Goal: Task Accomplishment & Management: Use online tool/utility

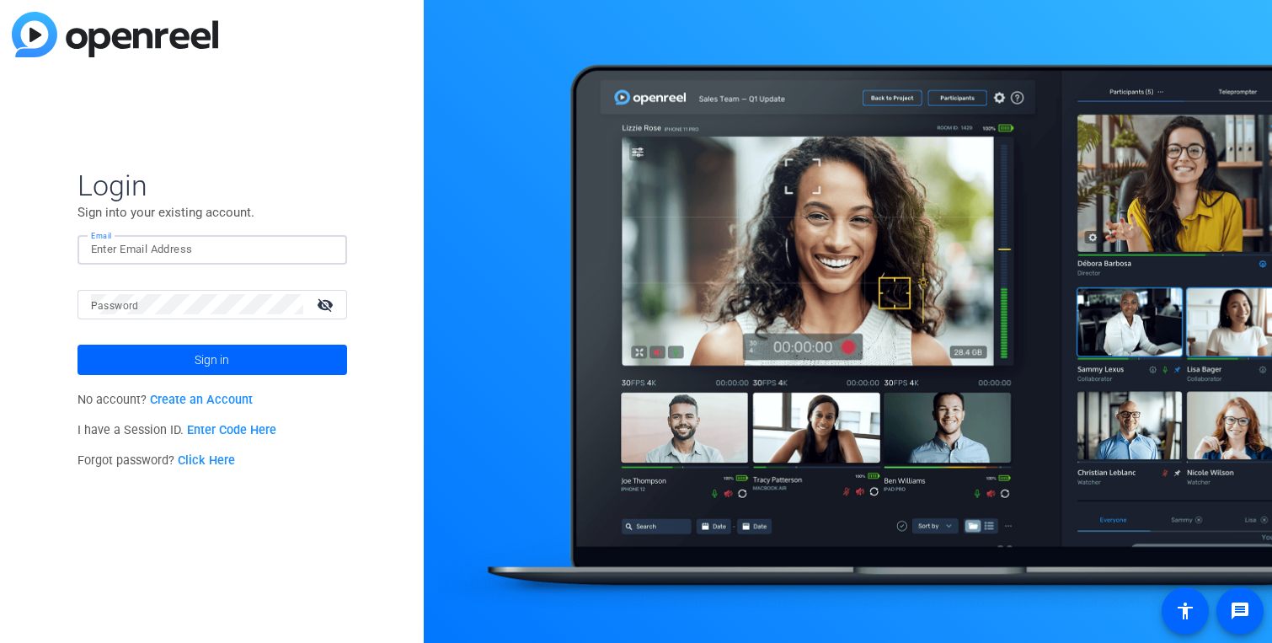
click at [205, 249] on input "Email" at bounding box center [212, 249] width 243 height 20
type input "[EMAIL_ADDRESS][DOMAIN_NAME]"
click at [77, 344] on button "Sign in" at bounding box center [211, 359] width 269 height 30
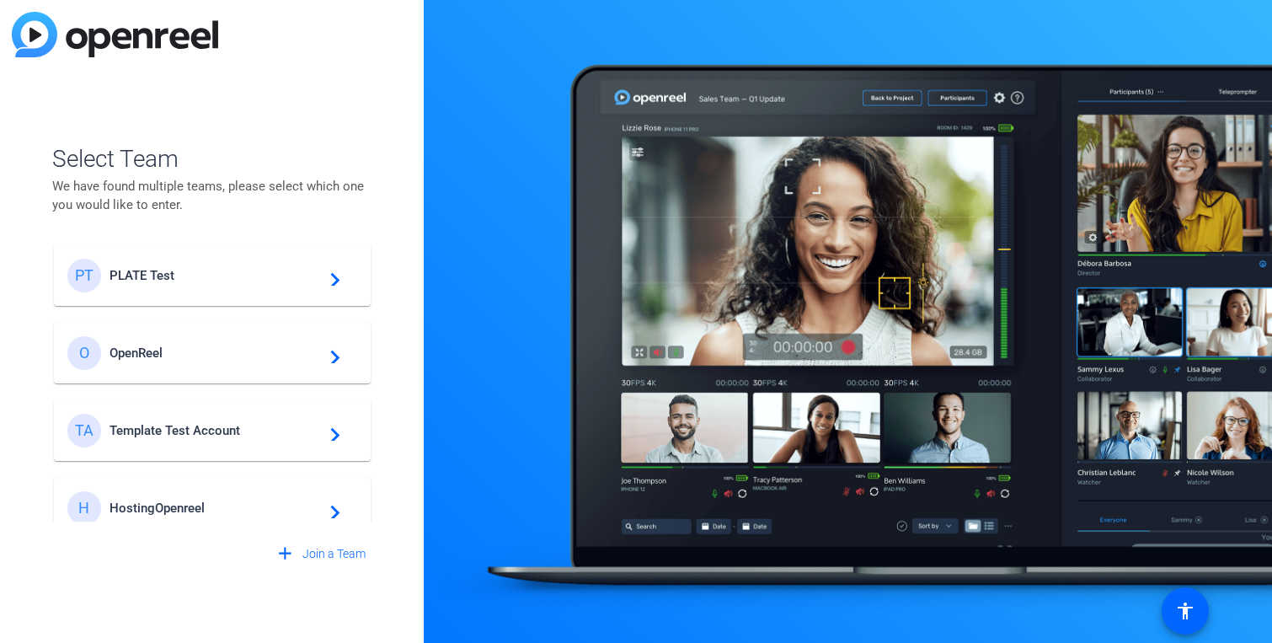
click at [119, 280] on span "PLATE Test" at bounding box center [214, 275] width 211 height 15
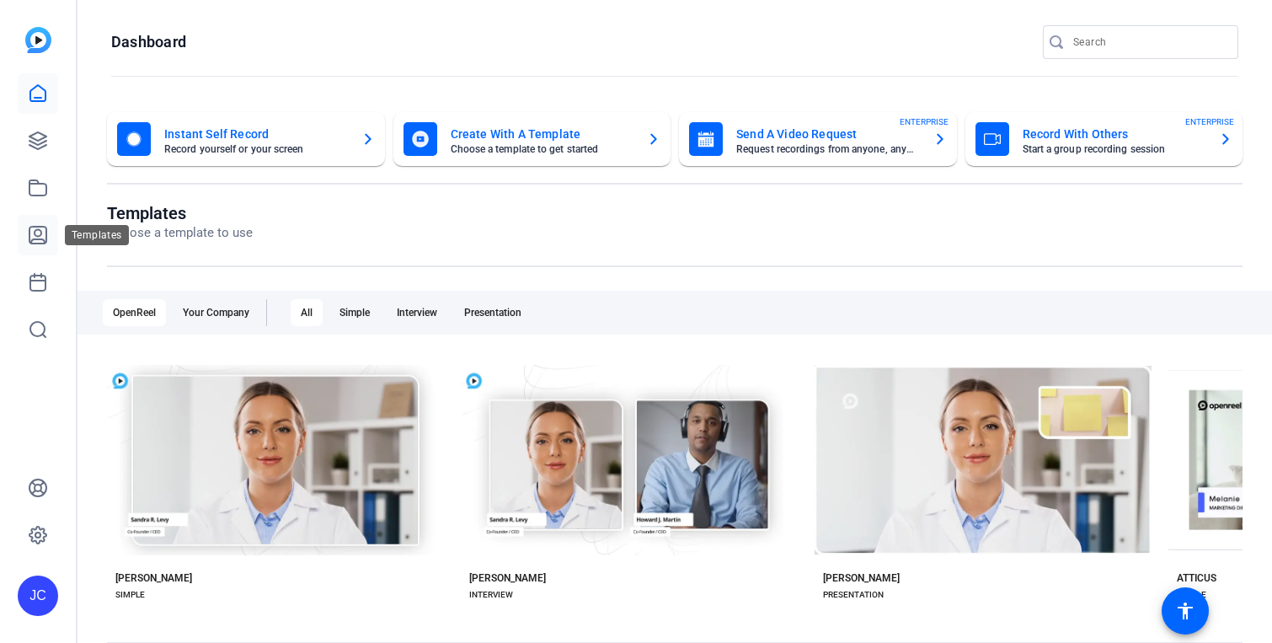
click at [43, 237] on icon at bounding box center [38, 235] width 20 height 20
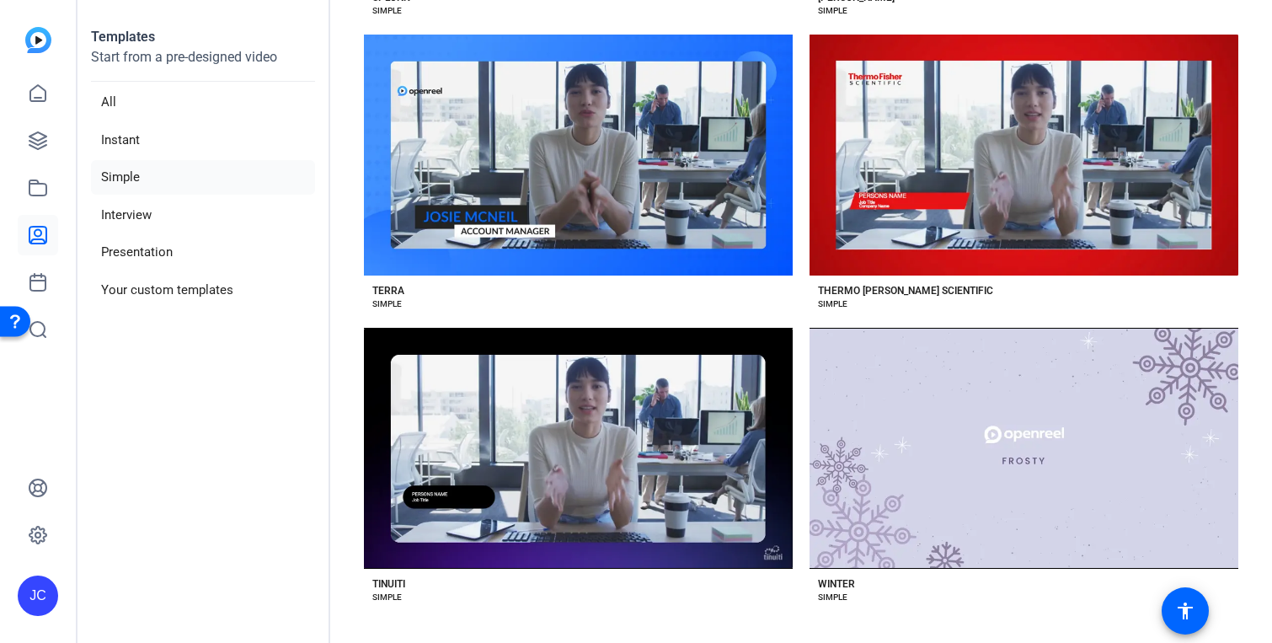
scroll to position [6269, 0]
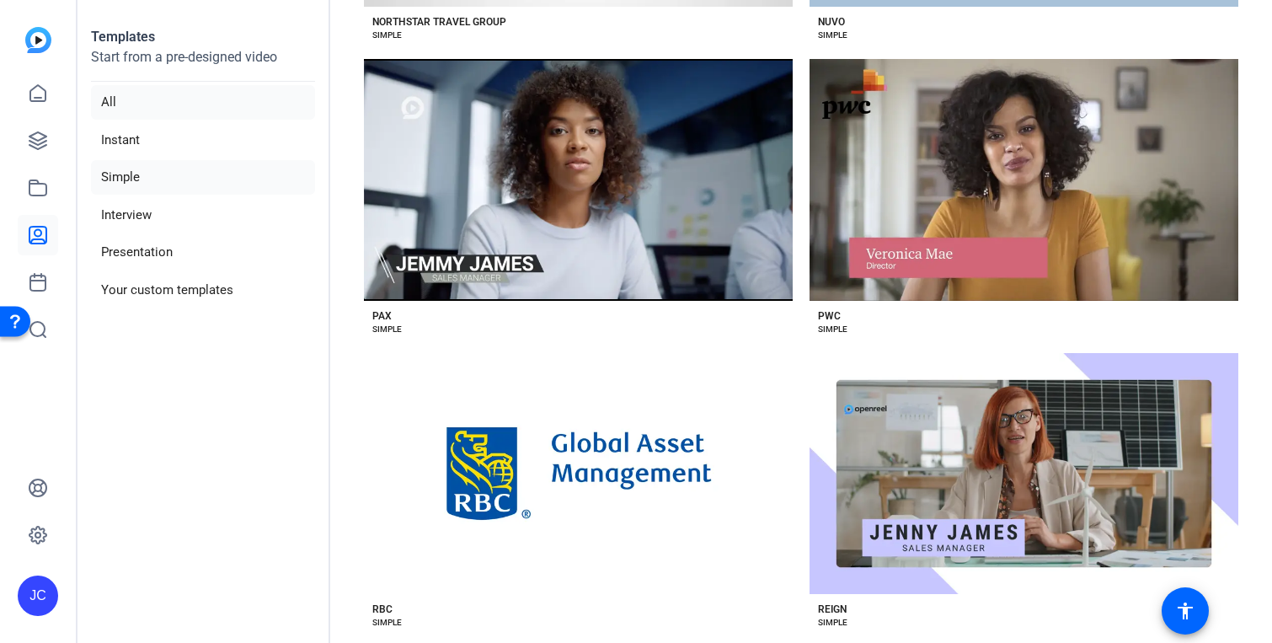
click at [211, 94] on li "All" at bounding box center [203, 102] width 224 height 35
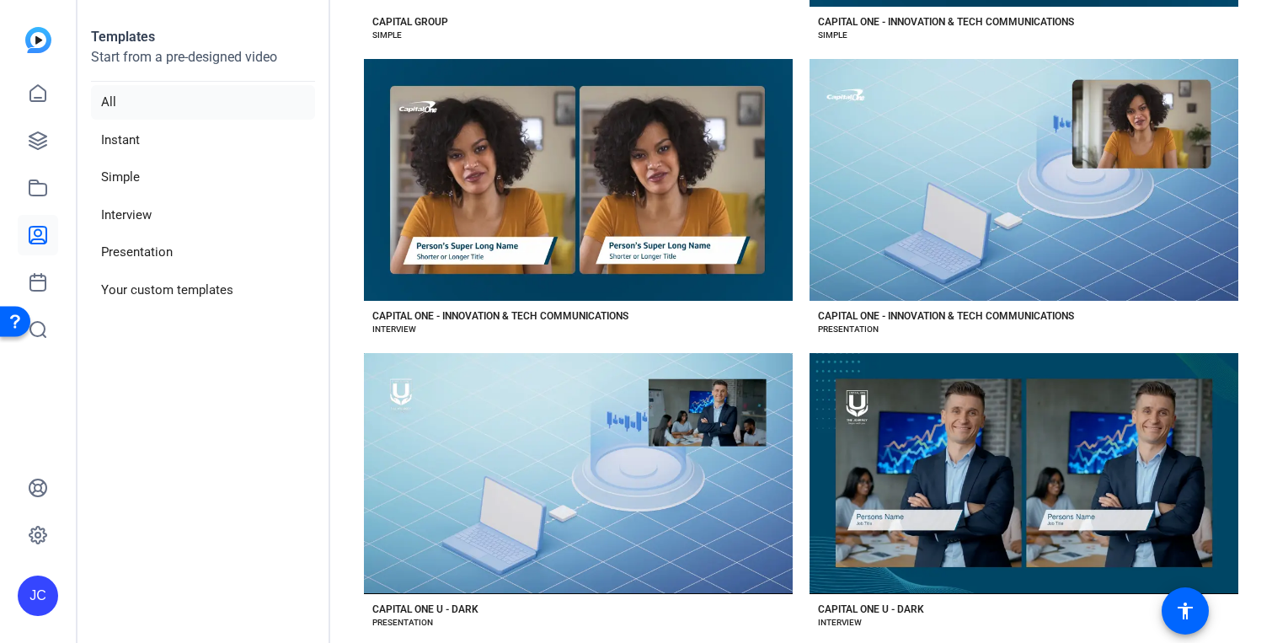
scroll to position [13863, 0]
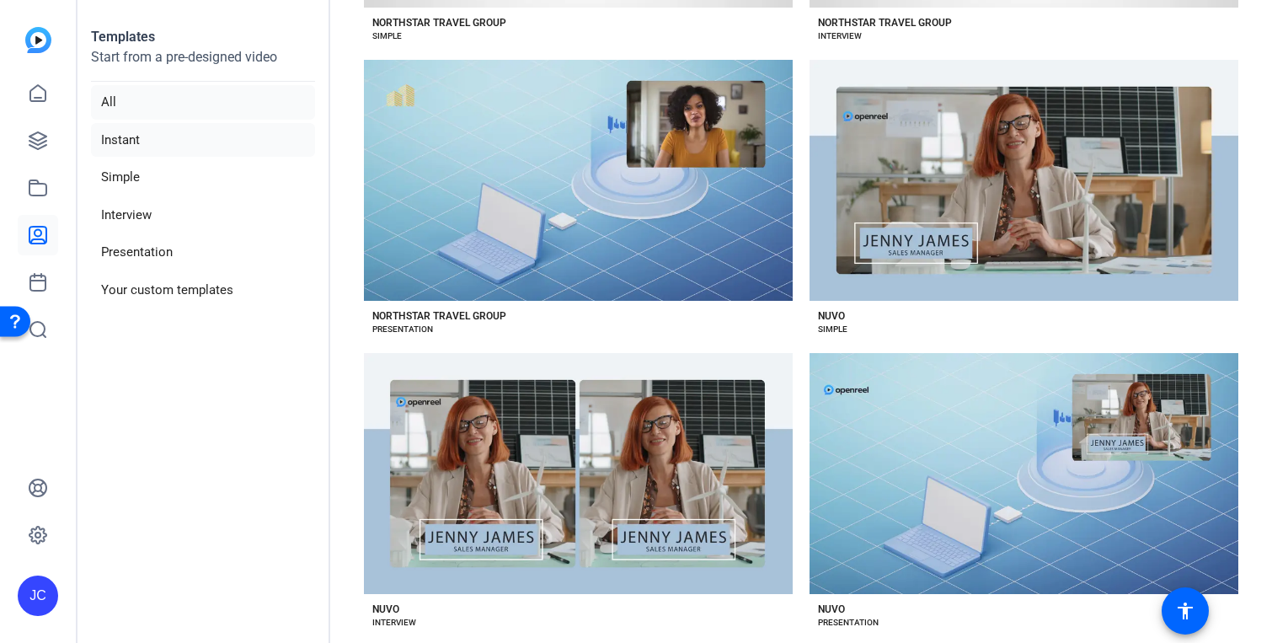
click at [219, 150] on li "Instant" at bounding box center [203, 140] width 224 height 35
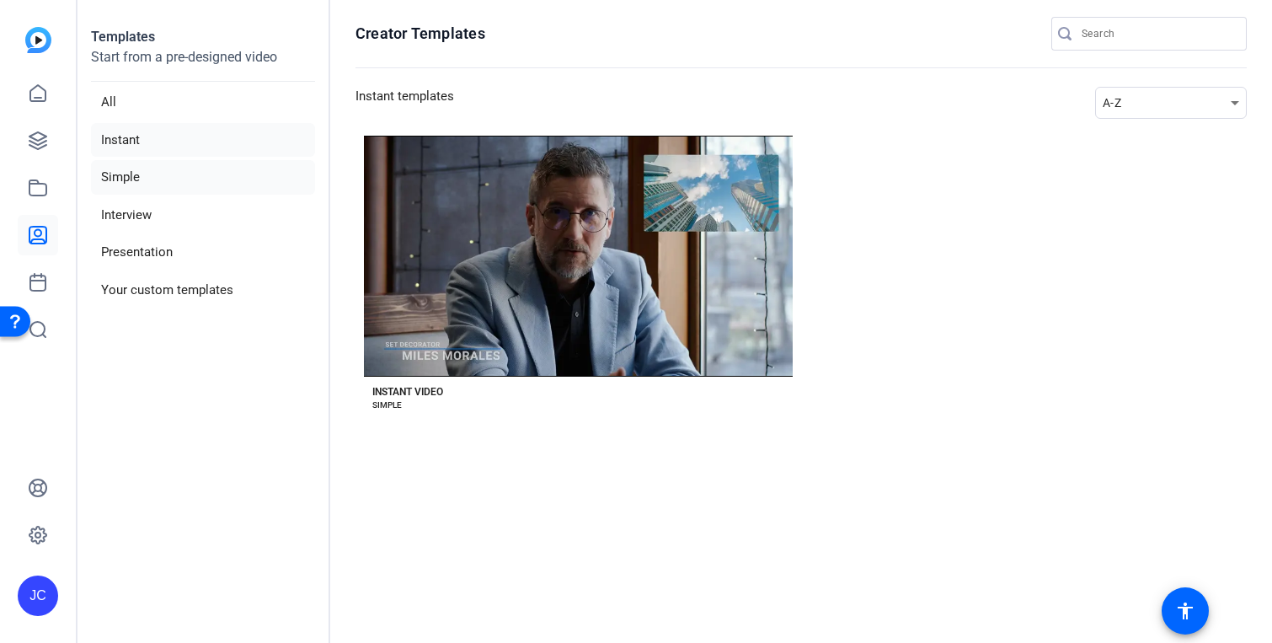
click at [191, 182] on li "Simple" at bounding box center [203, 177] width 224 height 35
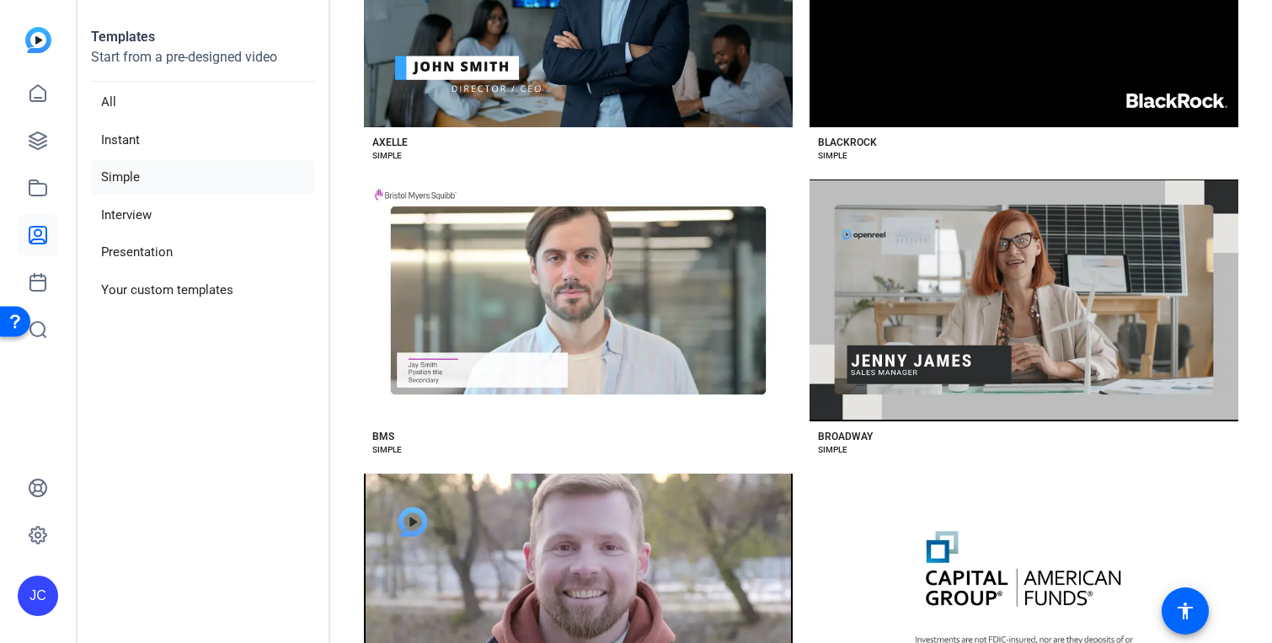
scroll to position [1260, 0]
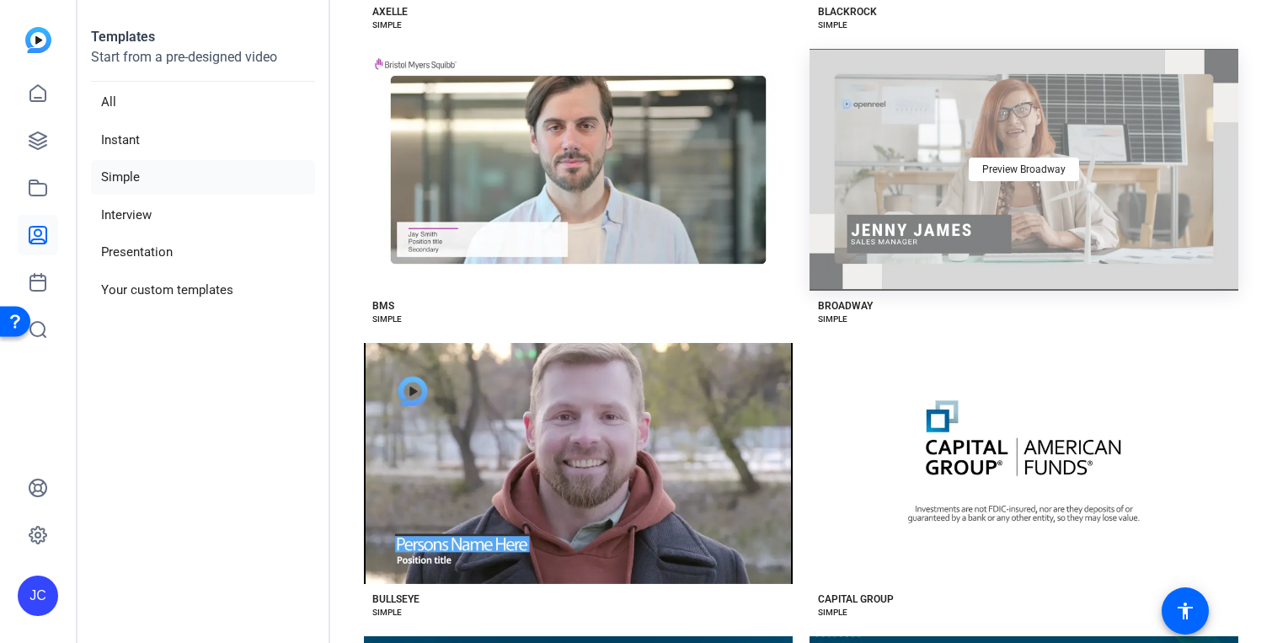
click at [910, 154] on div "Preview Broadway" at bounding box center [1023, 169] width 429 height 241
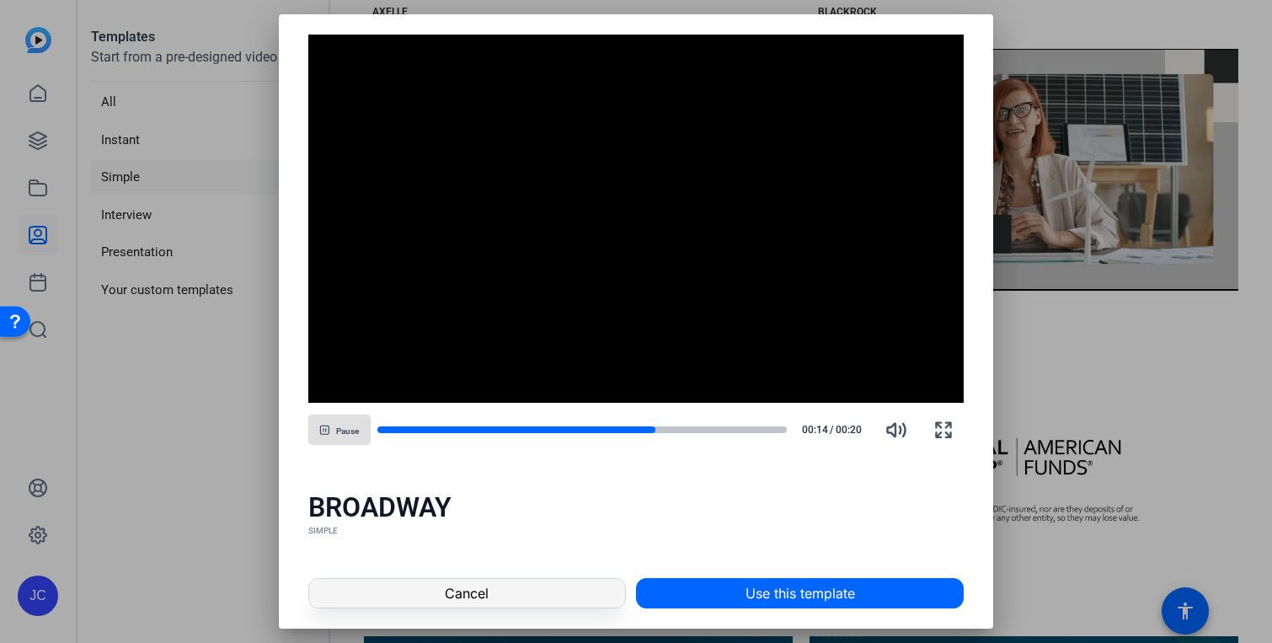
click at [540, 597] on span at bounding box center [467, 593] width 316 height 40
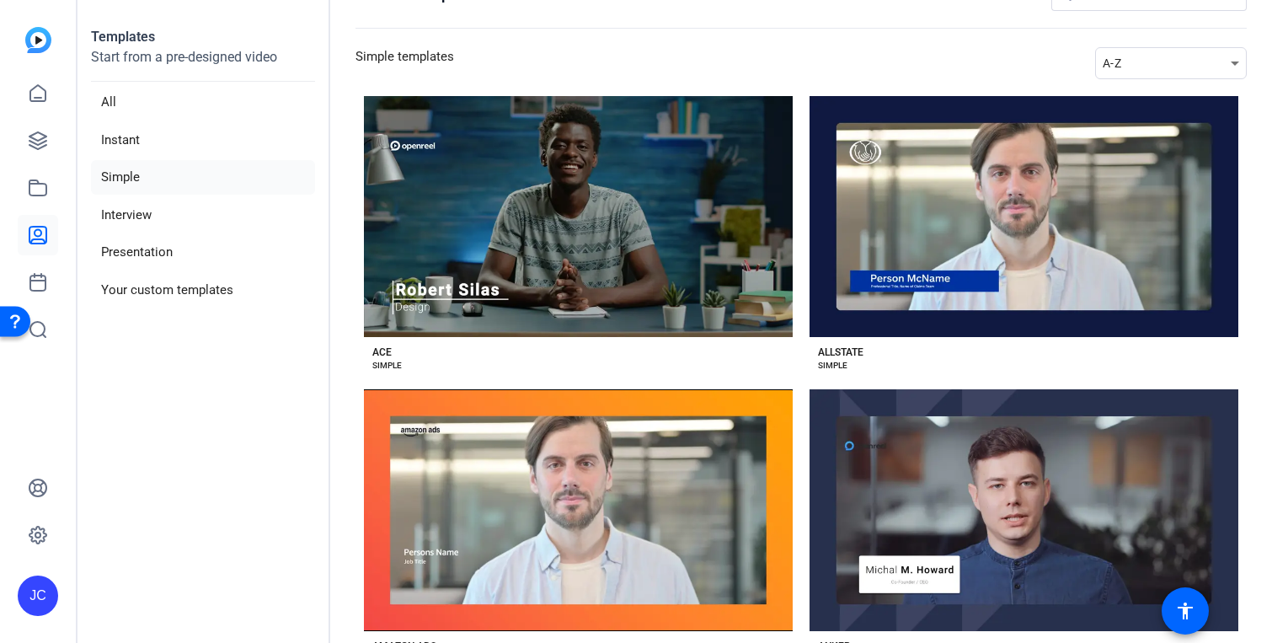
scroll to position [0, 0]
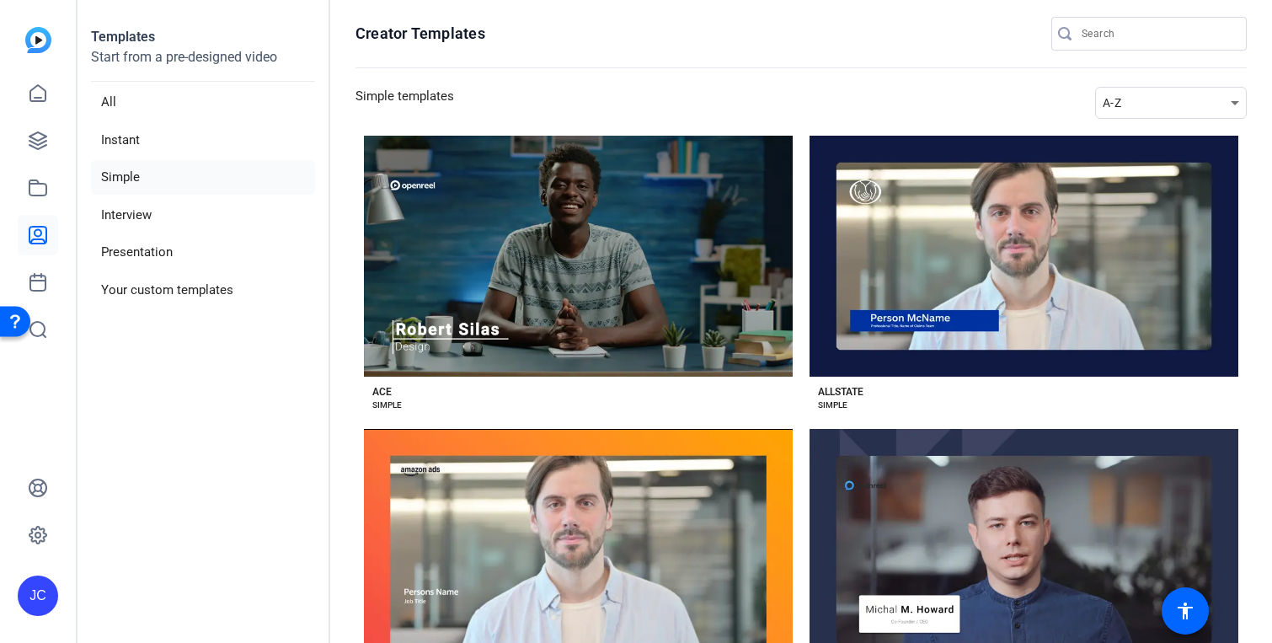
click at [858, 38] on openreel-page-title "Creator Templates" at bounding box center [800, 34] width 891 height 34
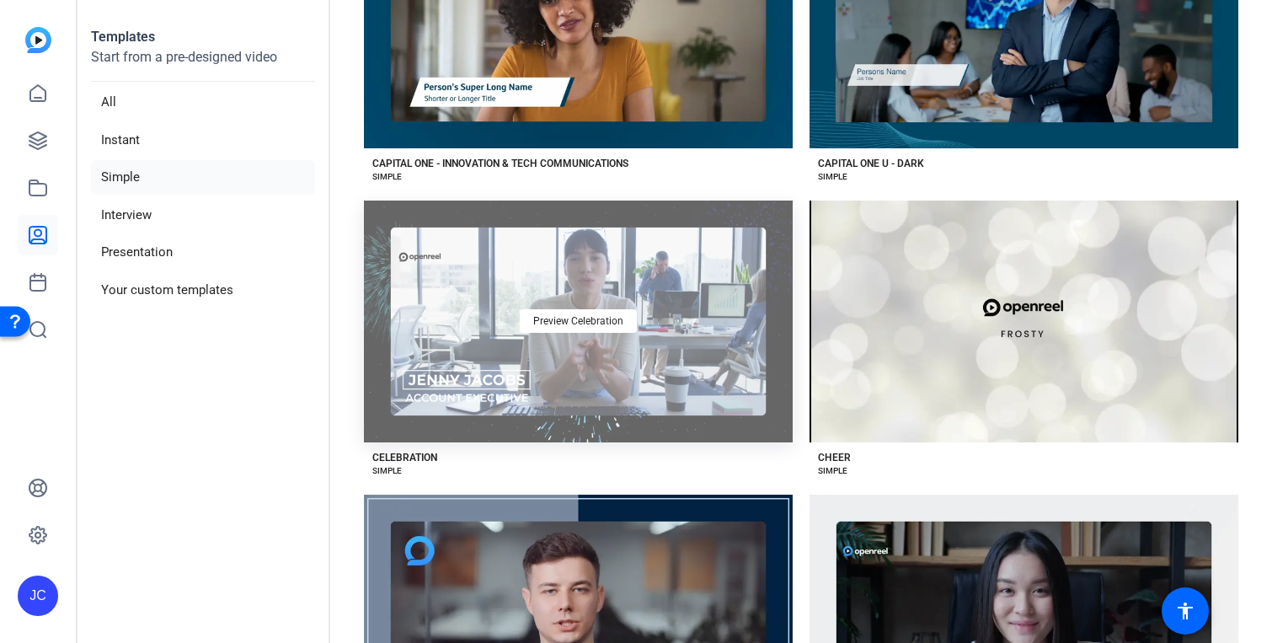
click at [665, 293] on div "Preview Celebration" at bounding box center [578, 320] width 429 height 241
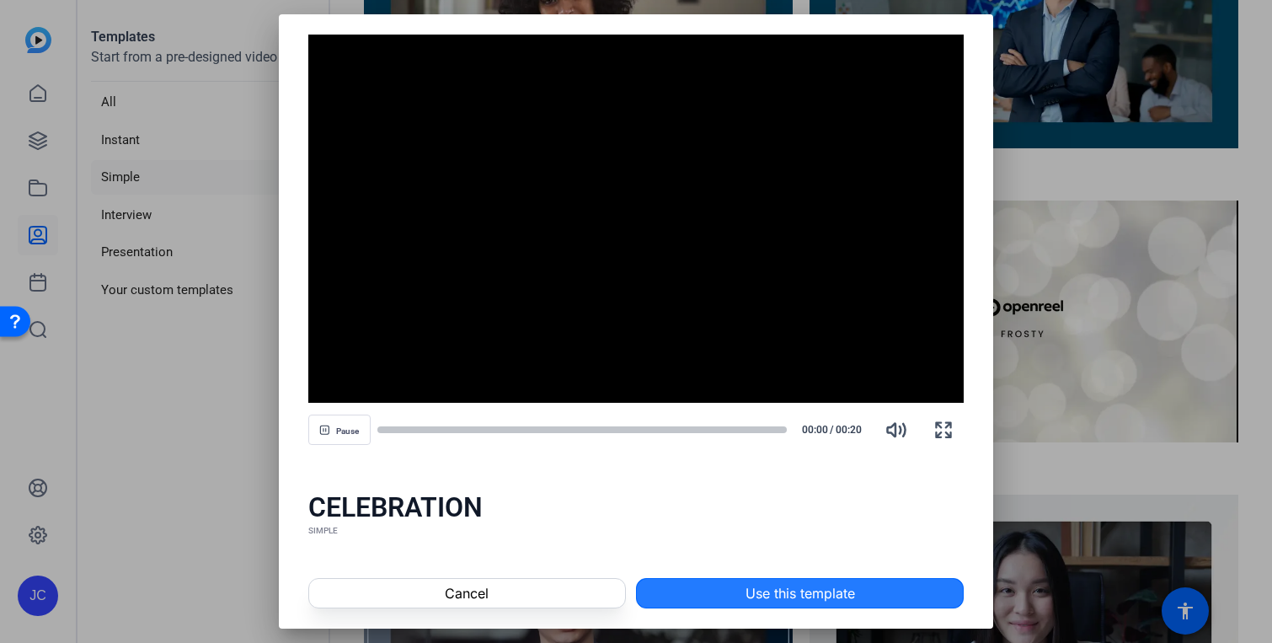
click at [669, 598] on span at bounding box center [800, 593] width 326 height 40
